Goal: Information Seeking & Learning: Check status

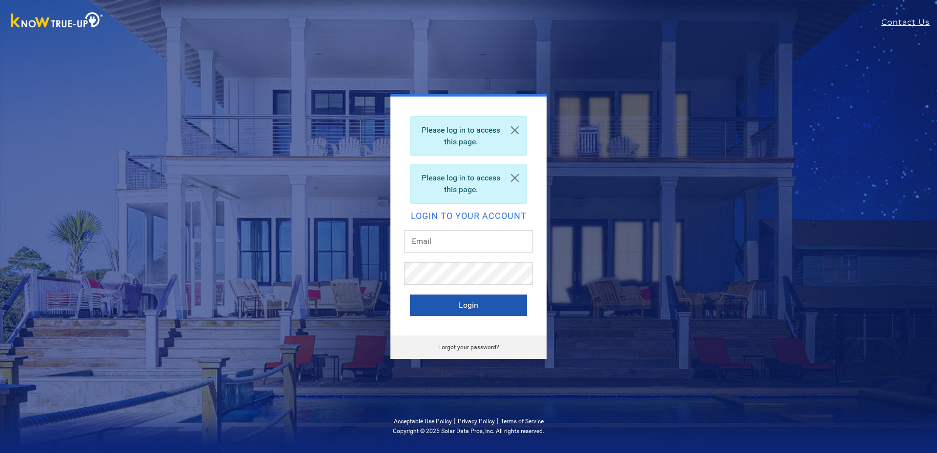
type input "[EMAIL_ADDRESS][DOMAIN_NAME]"
click at [440, 309] on button "Login" at bounding box center [468, 305] width 117 height 21
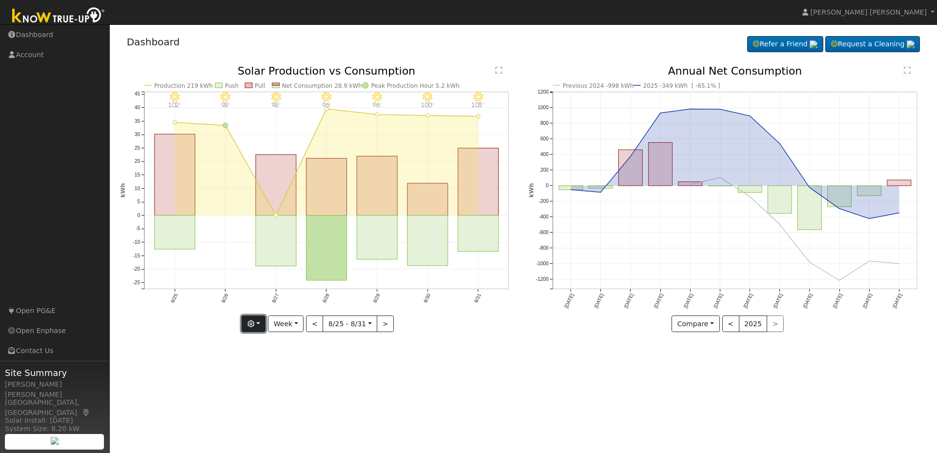
click at [256, 323] on button "button" at bounding box center [254, 324] width 24 height 17
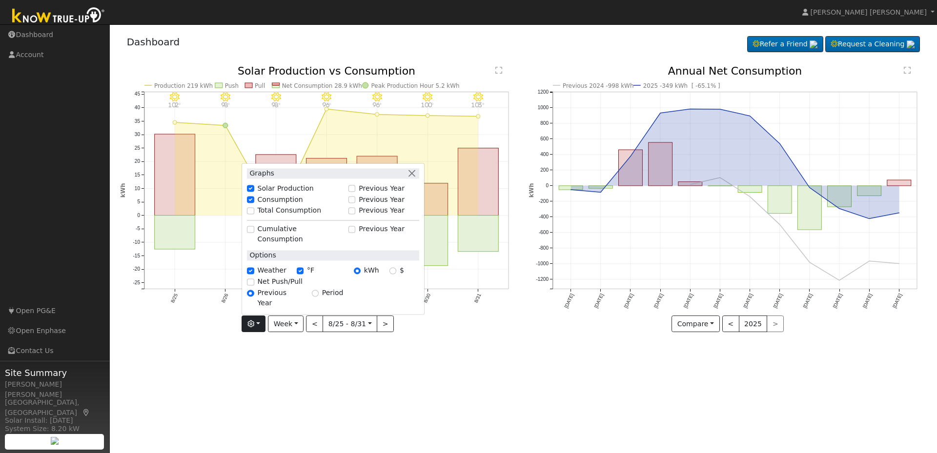
click at [269, 245] on label "Cumulative Consumption" at bounding box center [301, 234] width 86 height 20
click at [254, 233] on input "Cumulative Consumption" at bounding box center [250, 229] width 7 height 7
checkbox input "true"
checkbox input "false"
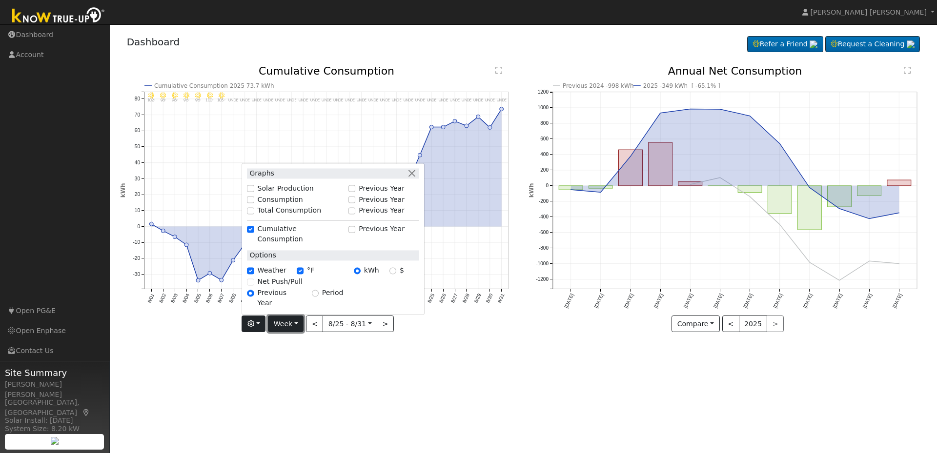
click at [299, 325] on button "Week" at bounding box center [286, 324] width 36 height 17
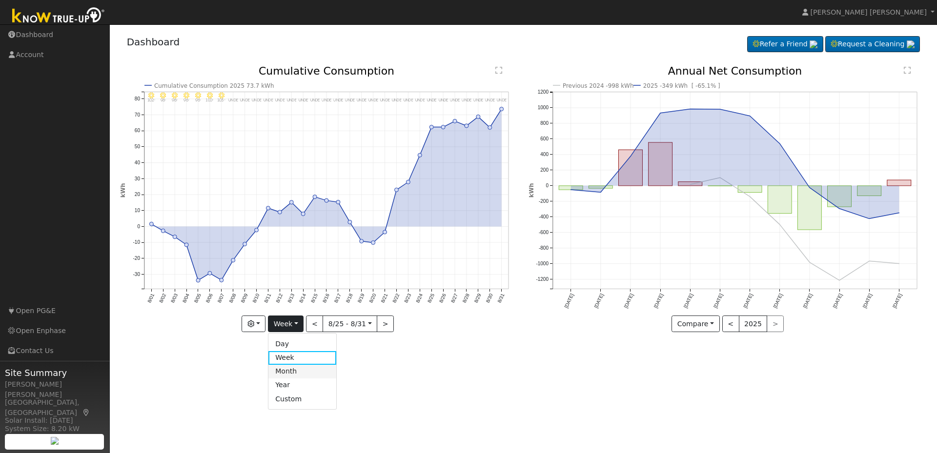
click at [289, 373] on link "Month" at bounding box center [302, 372] width 68 height 14
type input "2025-08-01"
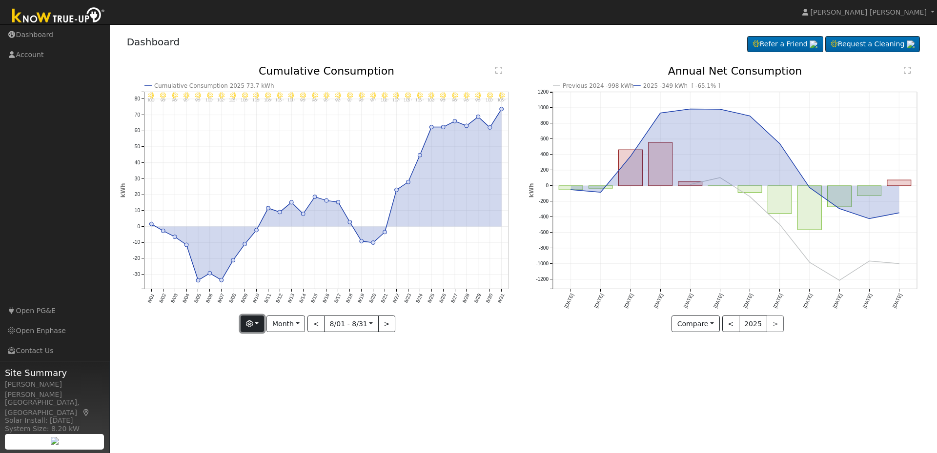
click at [257, 321] on button "button" at bounding box center [253, 324] width 24 height 17
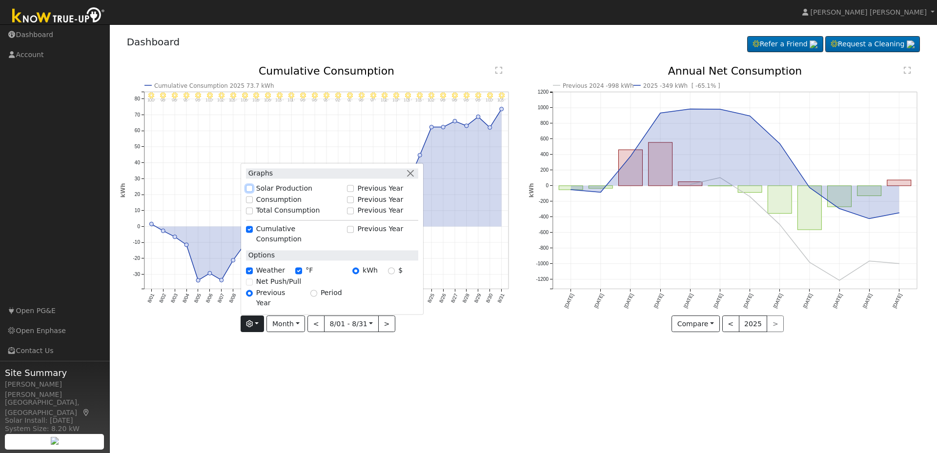
click at [253, 192] on input "Solar Production" at bounding box center [249, 188] width 7 height 7
checkbox input "true"
checkbox input "false"
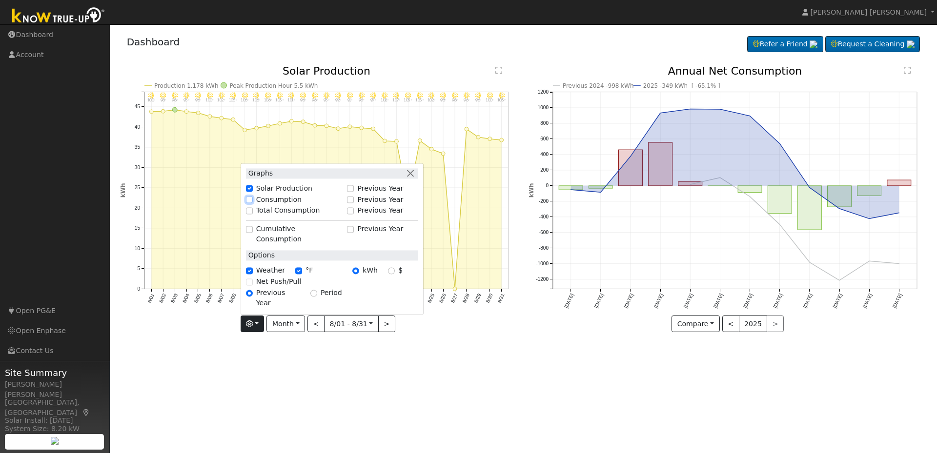
click at [253, 203] on input "Consumption" at bounding box center [249, 200] width 7 height 7
checkbox input "true"
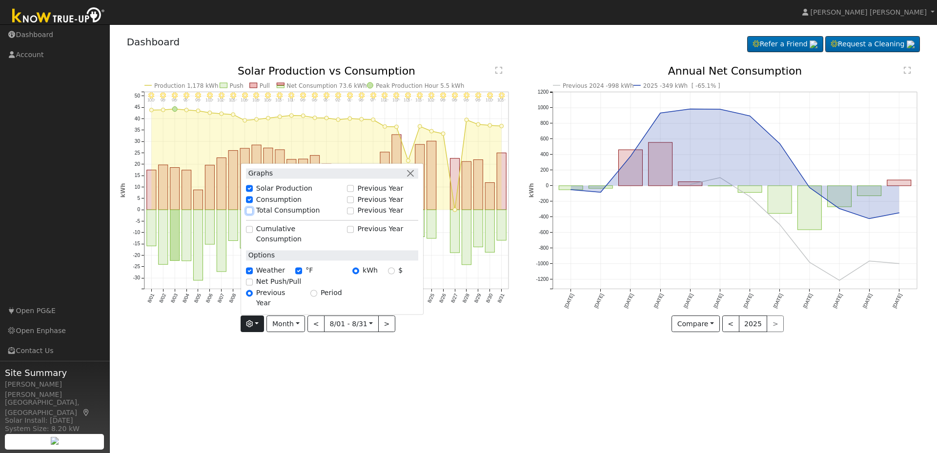
click at [253, 214] on input "Total Consumption" at bounding box center [249, 210] width 7 height 7
checkbox input "true"
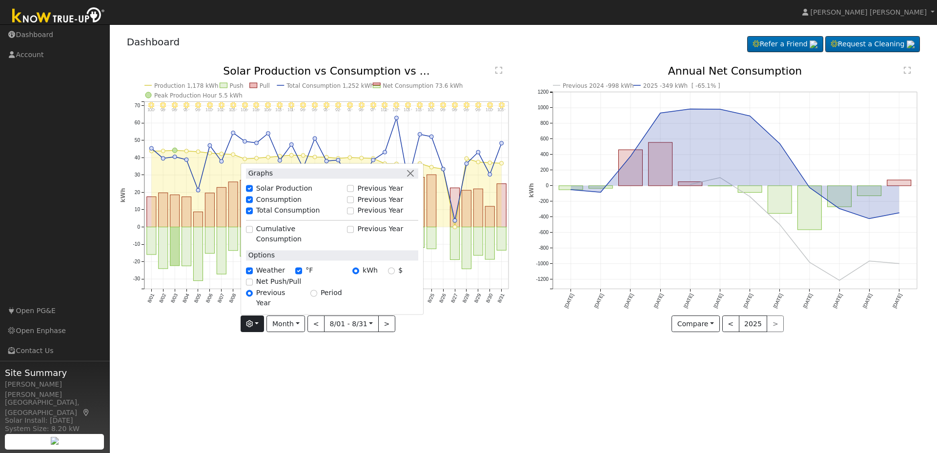
click at [359, 374] on div "User Profile First name Last name Email Email Notifications No Emails No Emails…" at bounding box center [523, 238] width 827 height 429
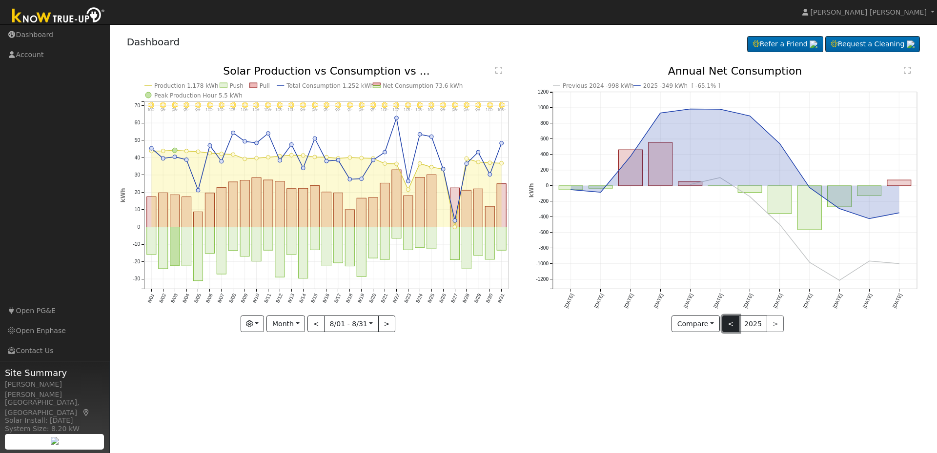
click at [731, 325] on button "<" at bounding box center [730, 324] width 17 height 17
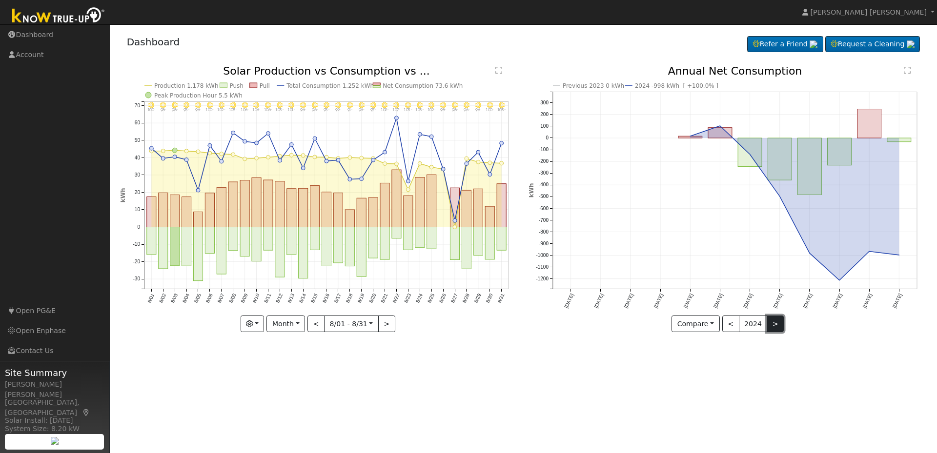
click at [775, 328] on button ">" at bounding box center [775, 324] width 17 height 17
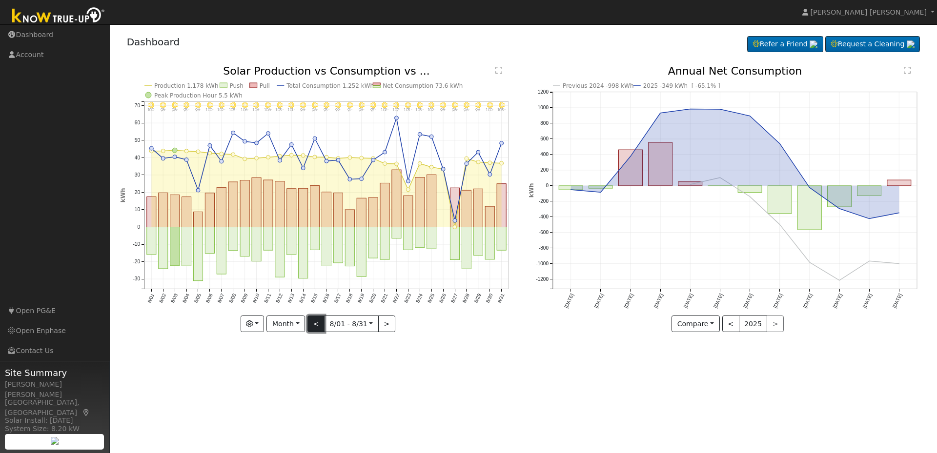
click at [314, 326] on button "<" at bounding box center [315, 324] width 17 height 17
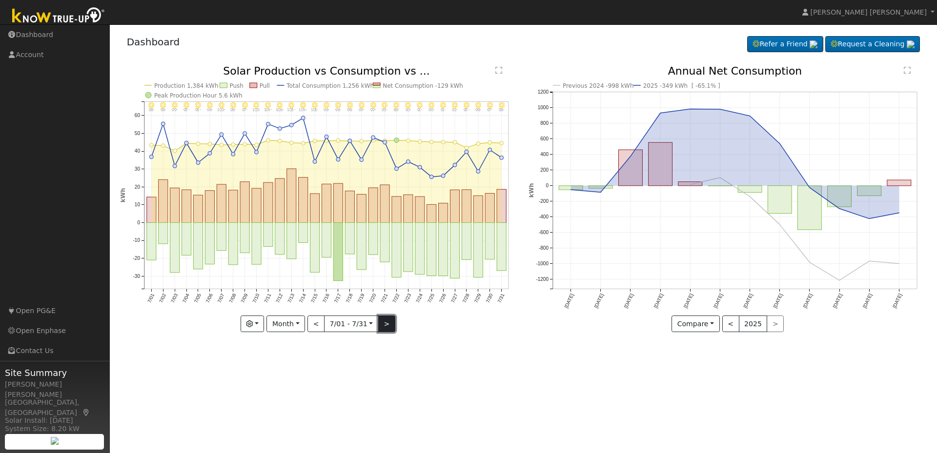
click at [386, 325] on button ">" at bounding box center [386, 324] width 17 height 17
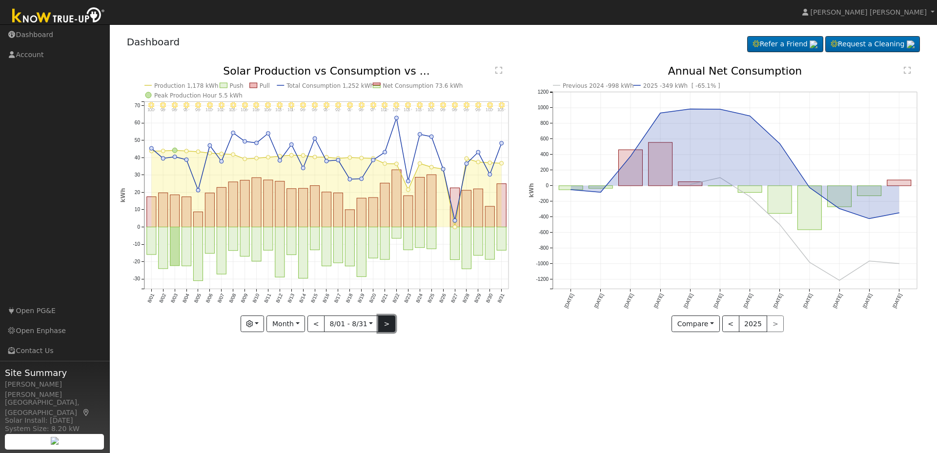
click at [384, 325] on button ">" at bounding box center [386, 324] width 17 height 17
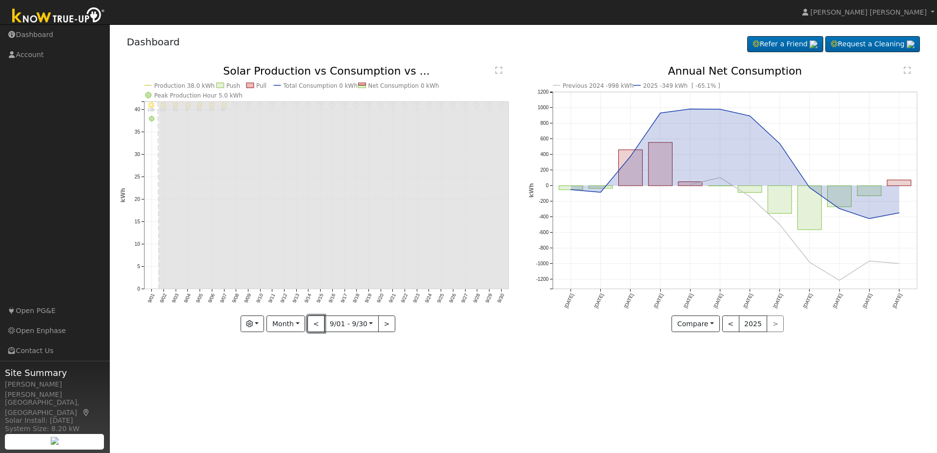
click at [317, 327] on button "<" at bounding box center [315, 324] width 17 height 17
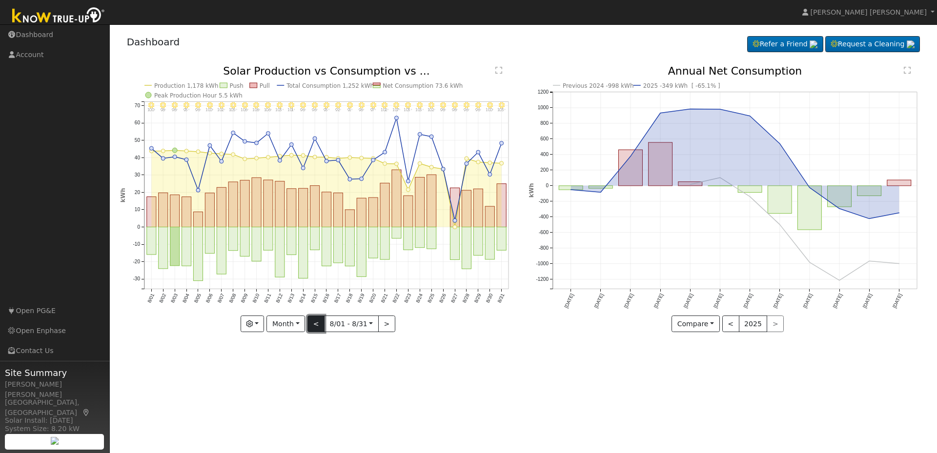
click at [320, 328] on button "<" at bounding box center [315, 324] width 17 height 17
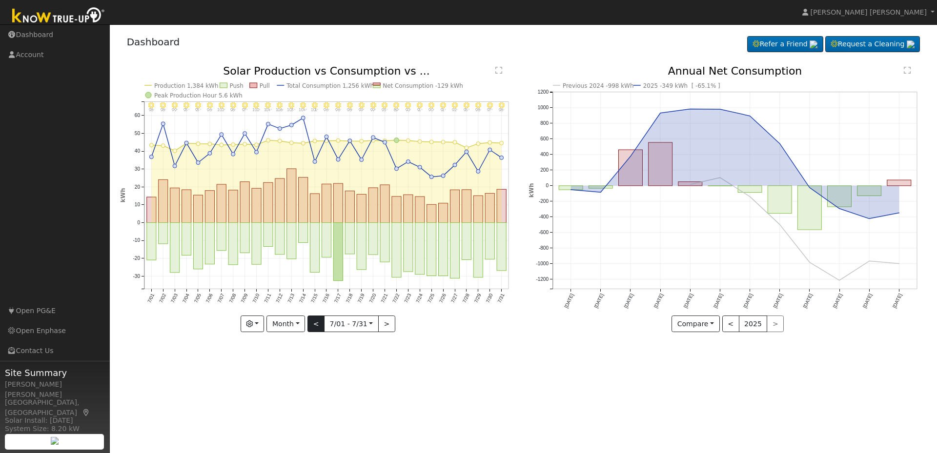
click at [320, 328] on div at bounding box center [319, 199] width 398 height 266
click at [320, 328] on button "<" at bounding box center [315, 324] width 17 height 17
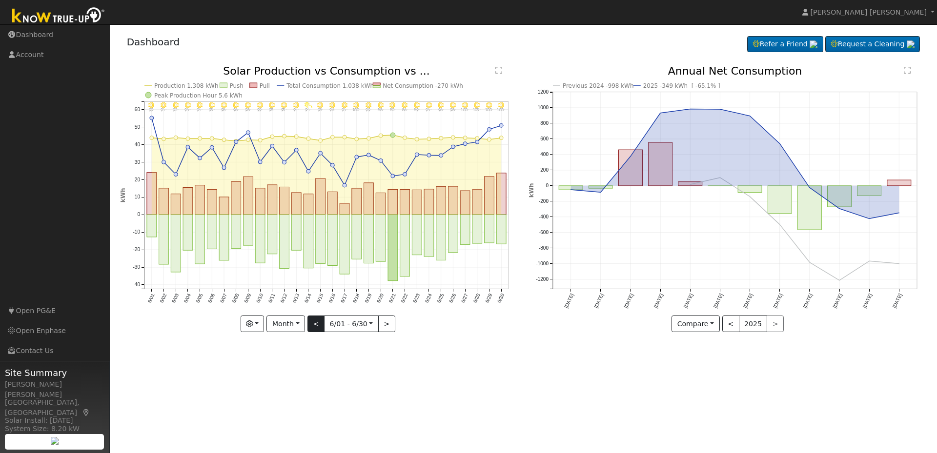
click at [320, 328] on div at bounding box center [319, 199] width 398 height 266
click at [320, 328] on button "<" at bounding box center [315, 324] width 17 height 17
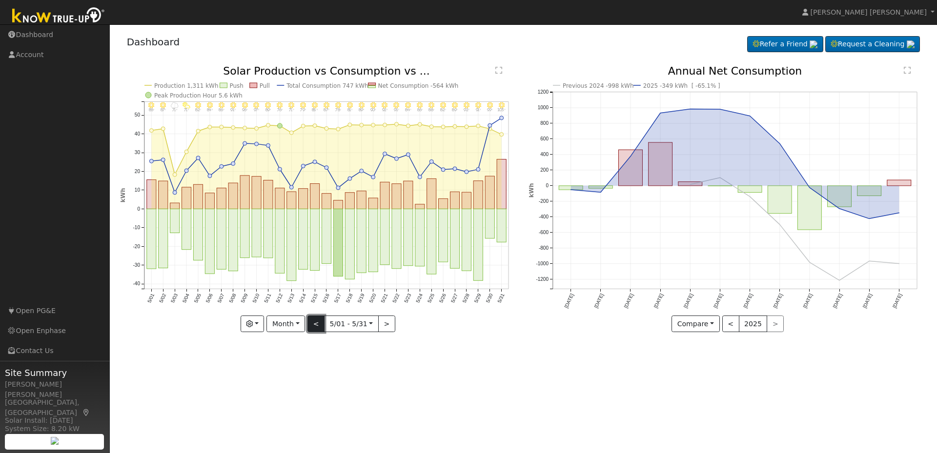
click at [320, 328] on button "<" at bounding box center [315, 324] width 17 height 17
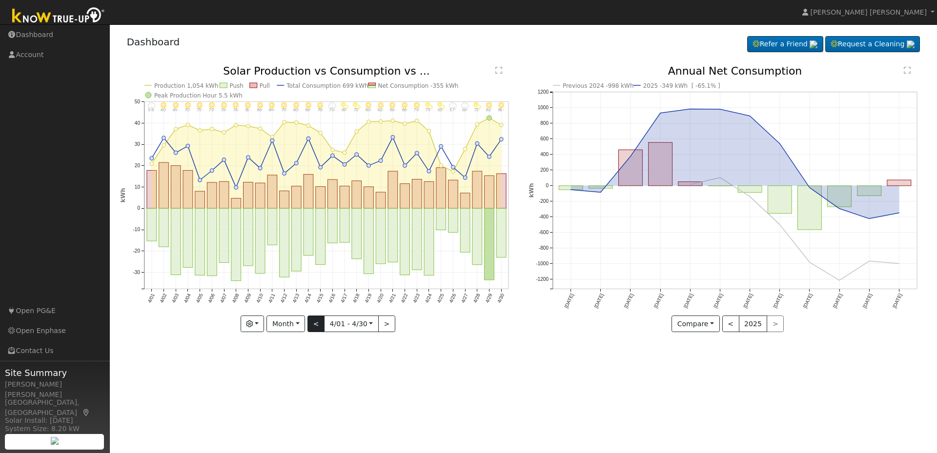
click at [320, 328] on div at bounding box center [319, 199] width 398 height 266
click at [321, 327] on div "4/30 - MostlyClear 85° 4/29 - Clear 82° 4/28 - PartlyCloudy 72° 4/27 - MostlyCl…" at bounding box center [319, 199] width 398 height 266
click at [321, 327] on button "<" at bounding box center [315, 324] width 17 height 17
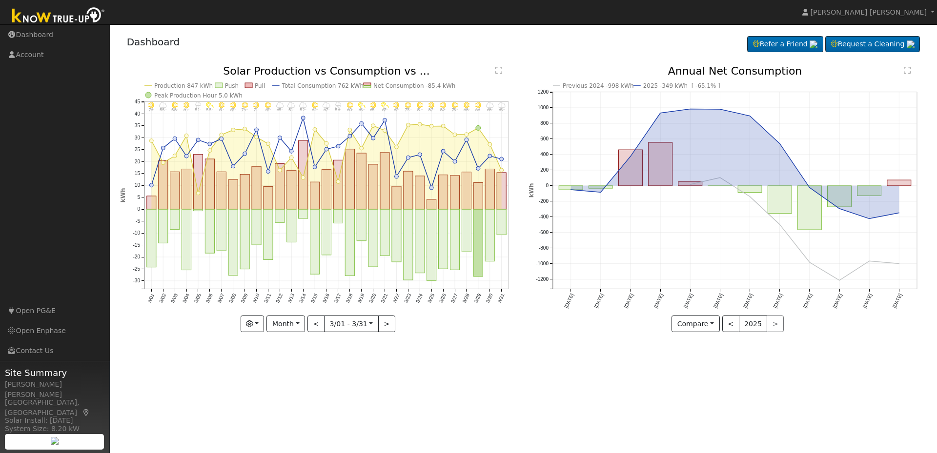
click at [321, 327] on div at bounding box center [319, 199] width 398 height 266
click at [321, 327] on button "<" at bounding box center [315, 324] width 17 height 17
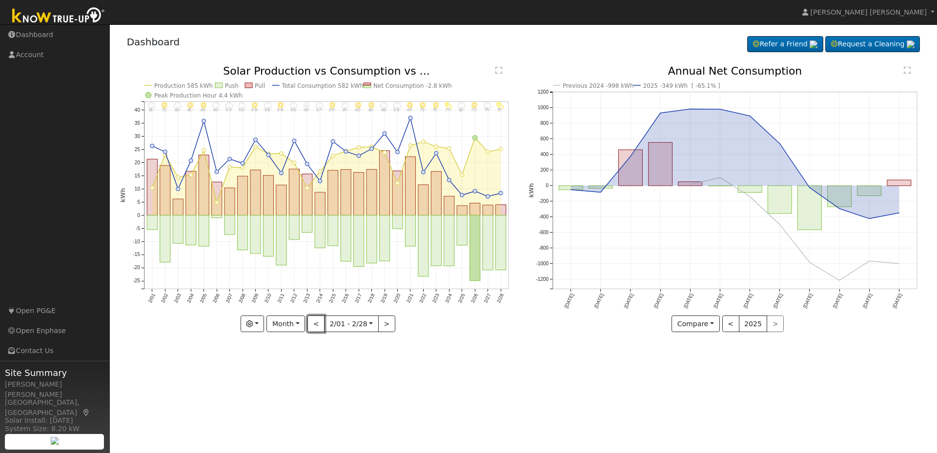
click at [321, 326] on button "<" at bounding box center [315, 324] width 17 height 17
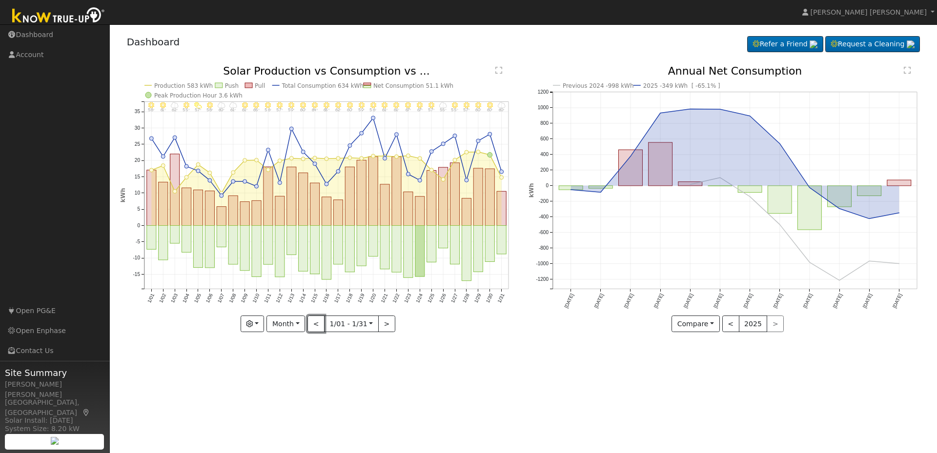
click at [321, 326] on button "<" at bounding box center [315, 324] width 17 height 17
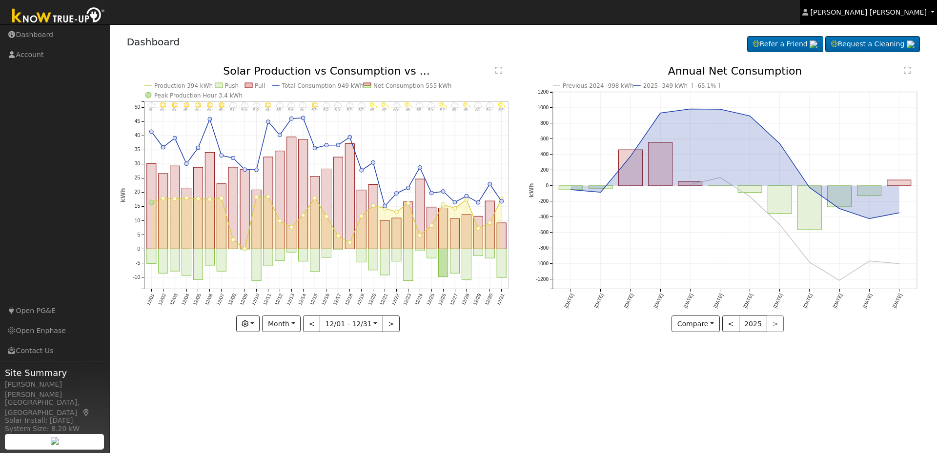
click at [889, 9] on span "Tumas Bagdasarian" at bounding box center [868, 12] width 116 height 8
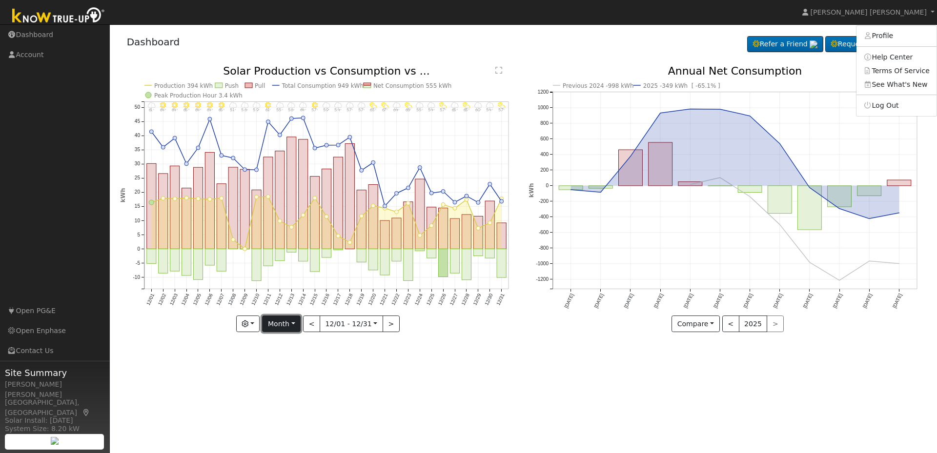
click at [287, 329] on button "Month" at bounding box center [281, 324] width 39 height 17
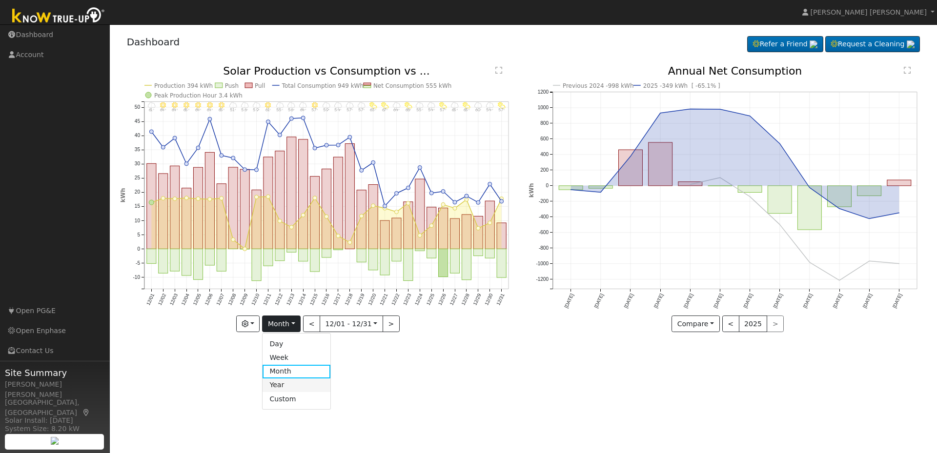
click at [276, 386] on link "Year" at bounding box center [297, 386] width 68 height 14
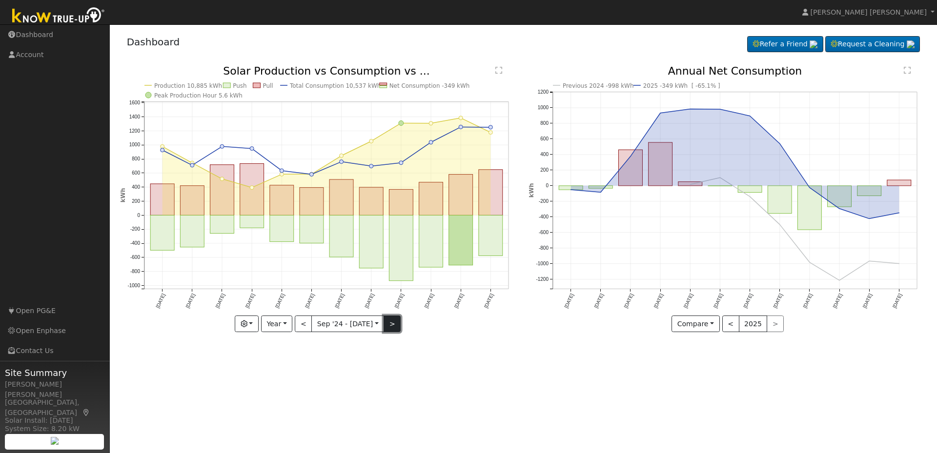
click at [388, 326] on button ">" at bounding box center [392, 324] width 17 height 17
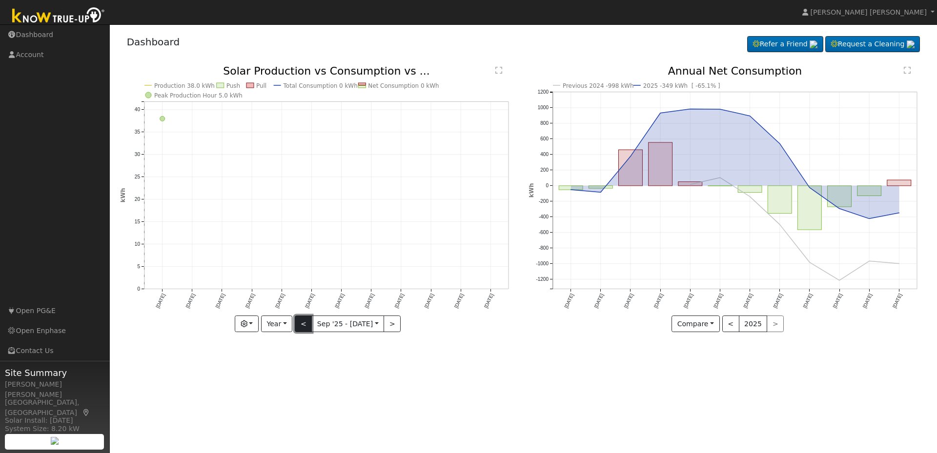
click at [312, 330] on button "<" at bounding box center [303, 324] width 17 height 17
type input "2024-09-01"
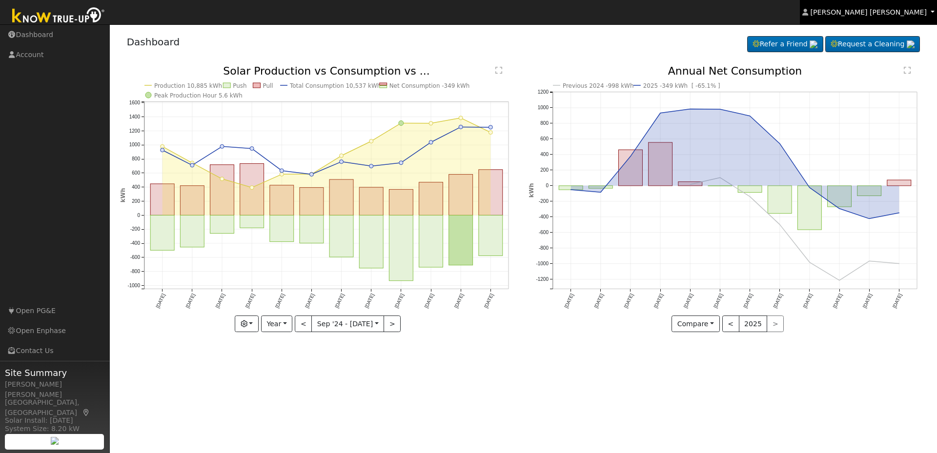
click at [903, 9] on span "Tumas Bagdasarian" at bounding box center [868, 12] width 116 height 8
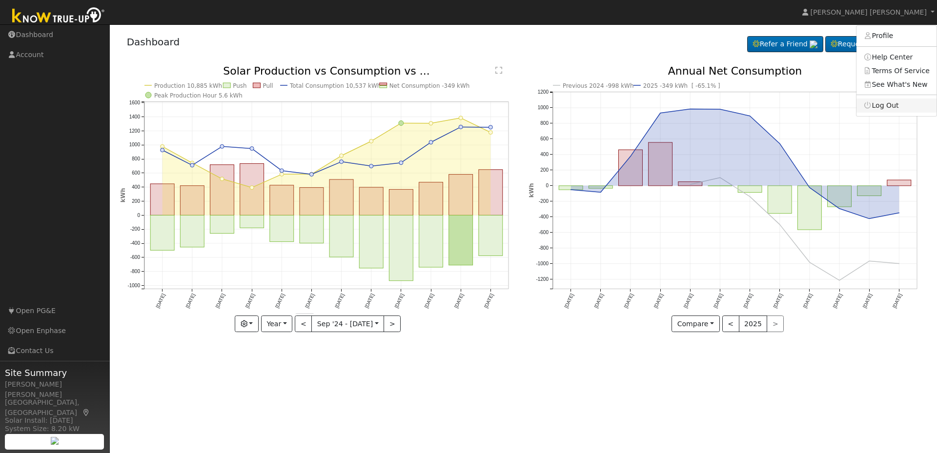
drag, startPoint x: 876, startPoint y: 108, endPoint x: 866, endPoint y: 100, distance: 13.6
click at [877, 108] on link "Log Out" at bounding box center [896, 106] width 80 height 14
